Goal: Task Accomplishment & Management: Use online tool/utility

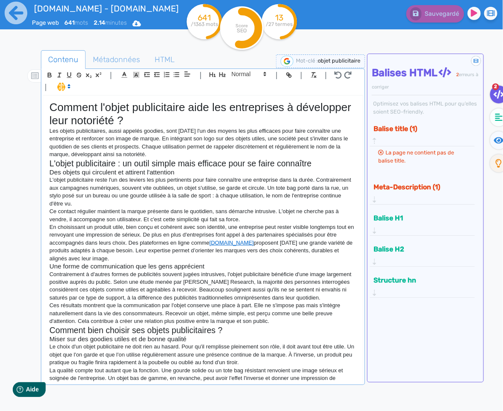
scroll to position [75, 0]
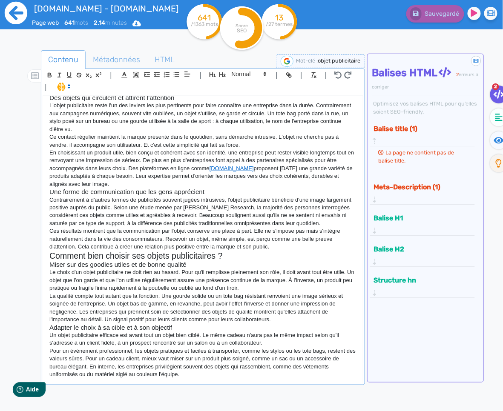
click at [20, 20] on icon at bounding box center [16, 13] width 23 height 23
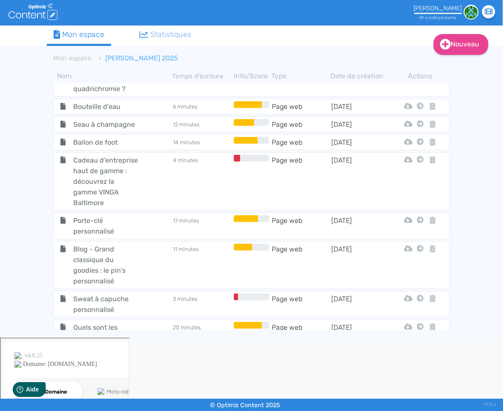
scroll to position [1474, 0]
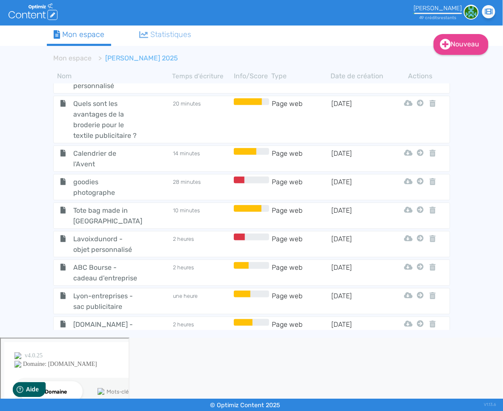
click at [104, 348] on span "Qu'est-ce que le verre borosilicate utilisé pour certains goodies ?" at bounding box center [106, 369] width 78 height 43
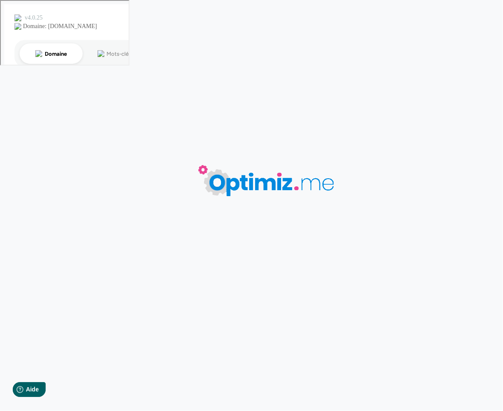
type input "Qu'est-ce que le verre borosilicate utilisé pour certains goodies ?"
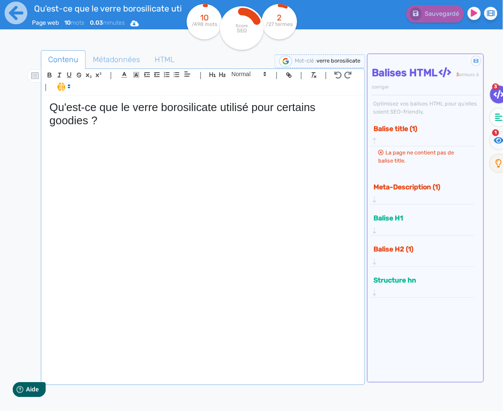
click at [148, 184] on div "Qu'est-ce que le verre borosilicate utilisé pour certains goodies ?" at bounding box center [203, 240] width 320 height 288
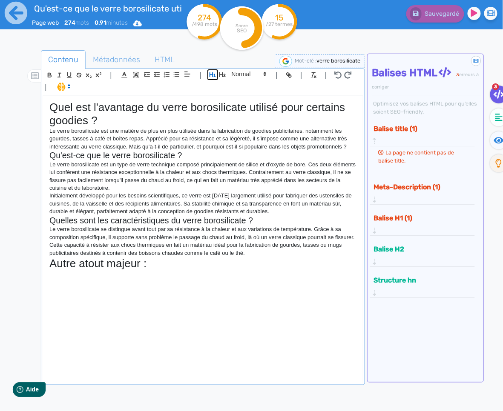
click at [214, 76] on icon "button" at bounding box center [212, 74] width 7 height 7
